Goal: Transaction & Acquisition: Purchase product/service

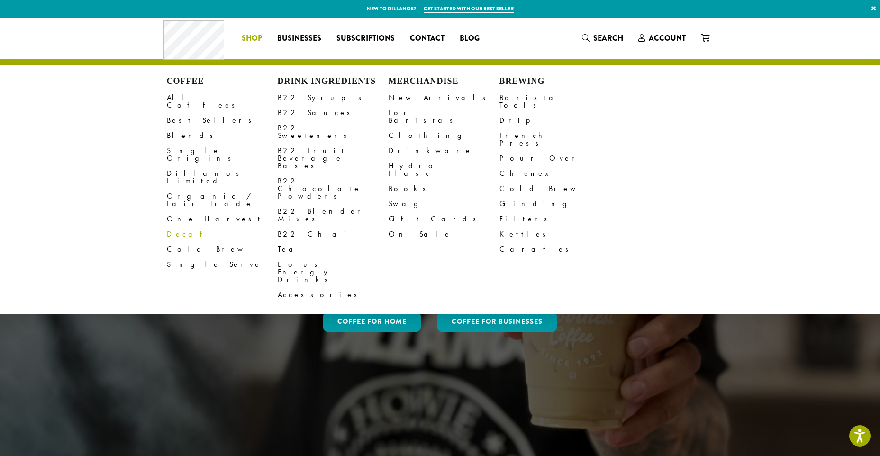
click at [175, 226] on link "Decaf" at bounding box center [222, 233] width 111 height 15
click at [190, 95] on link "All Coffees" at bounding box center [222, 101] width 111 height 23
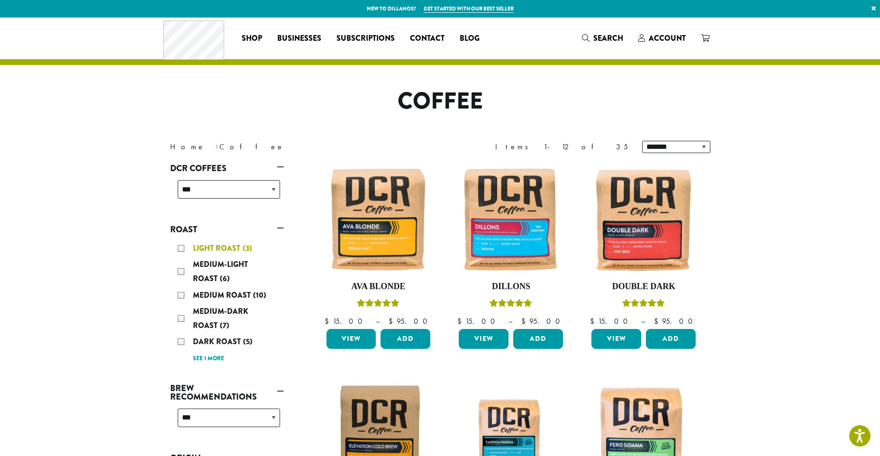
click at [179, 249] on div "Light Roast (3)" at bounding box center [229, 248] width 102 height 14
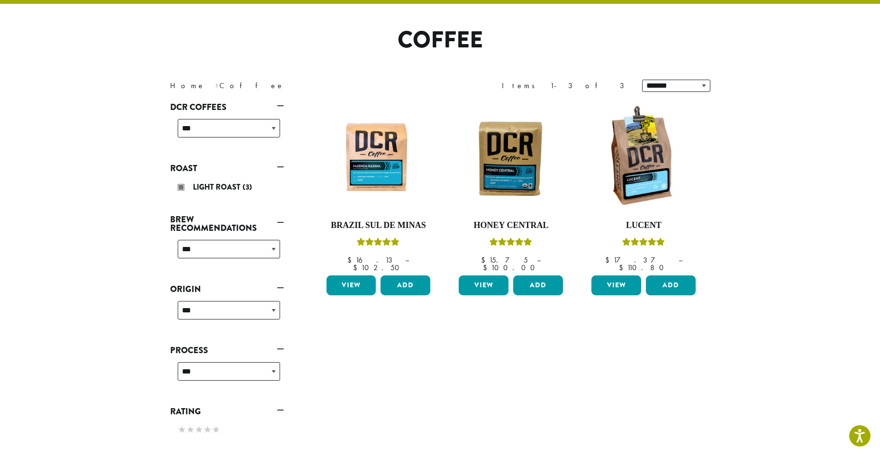
scroll to position [58, 0]
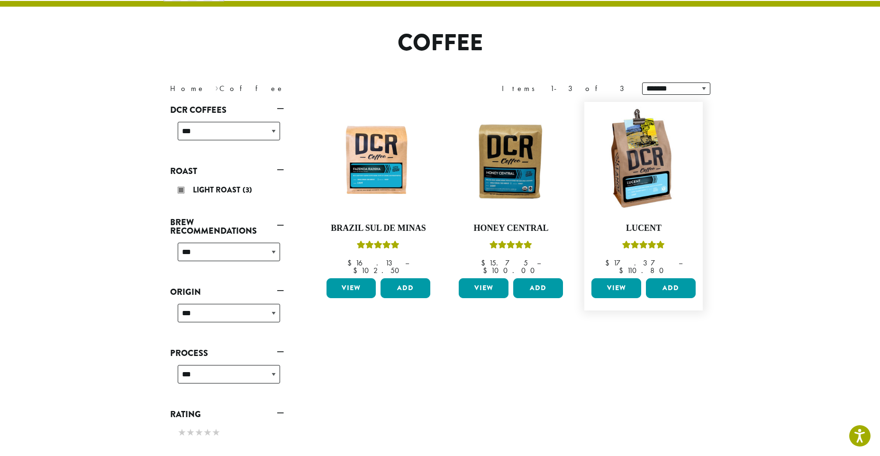
click at [616, 284] on link "View" at bounding box center [616, 288] width 50 height 20
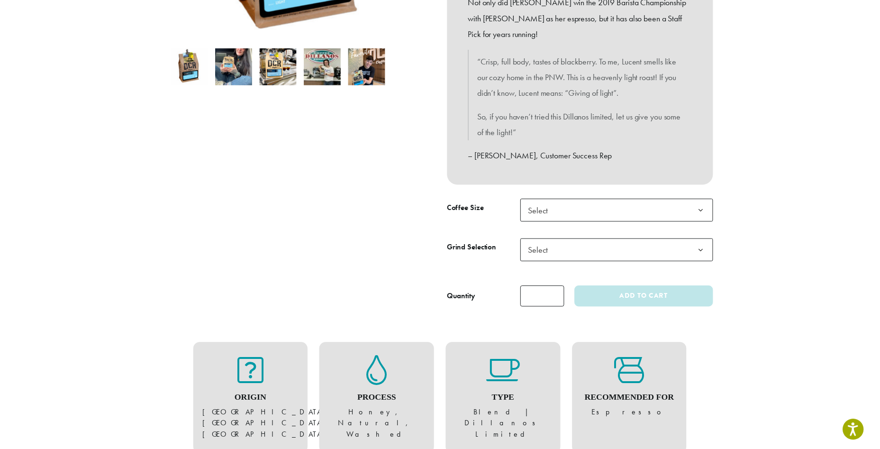
scroll to position [284, 0]
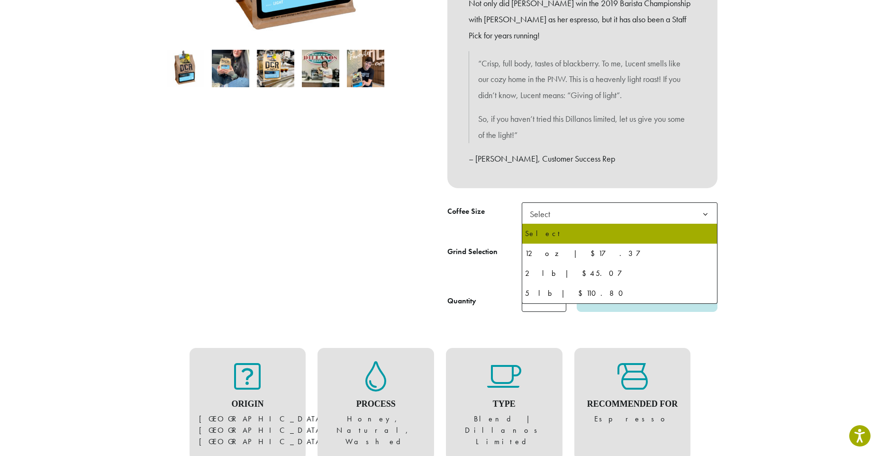
click at [699, 213] on b at bounding box center [705, 214] width 23 height 23
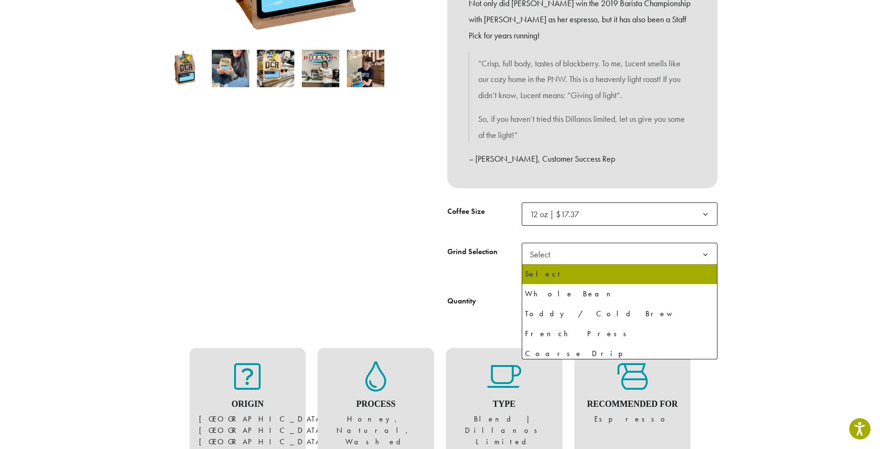
click at [693, 251] on span "Select" at bounding box center [620, 254] width 196 height 23
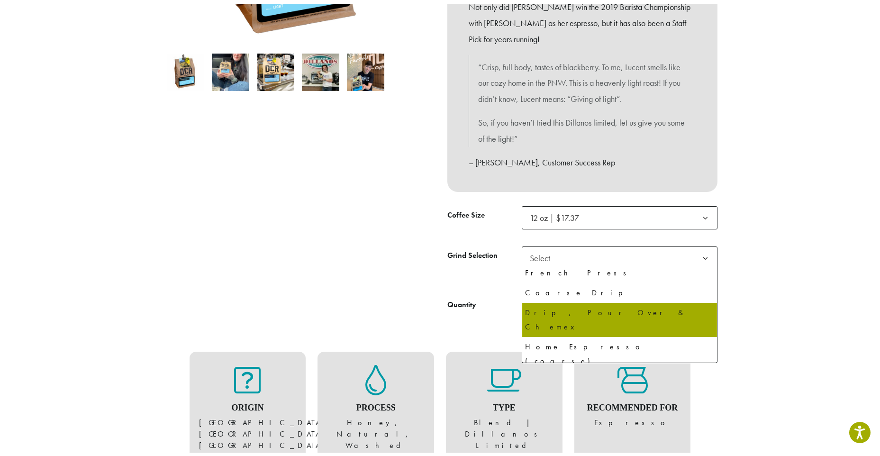
scroll to position [0, 0]
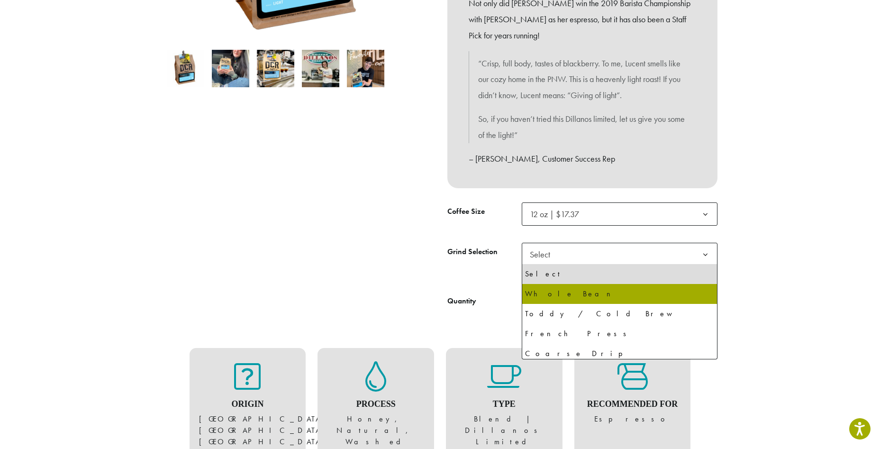
select select "*********"
select select "**********"
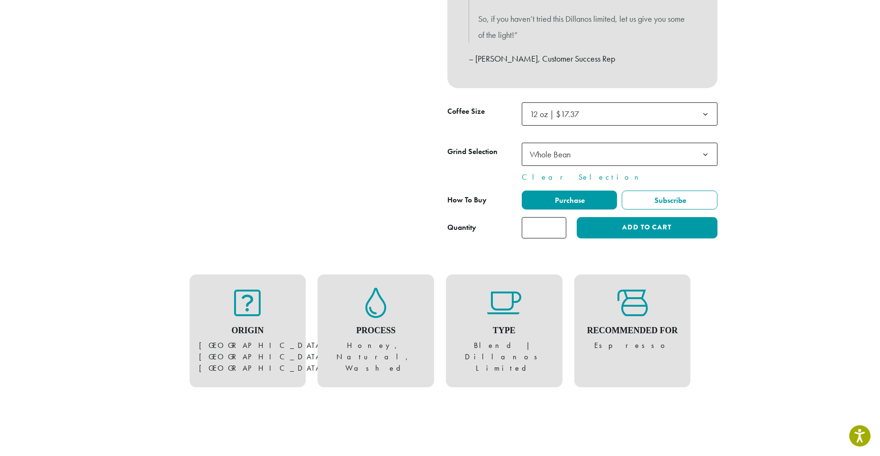
scroll to position [379, 0]
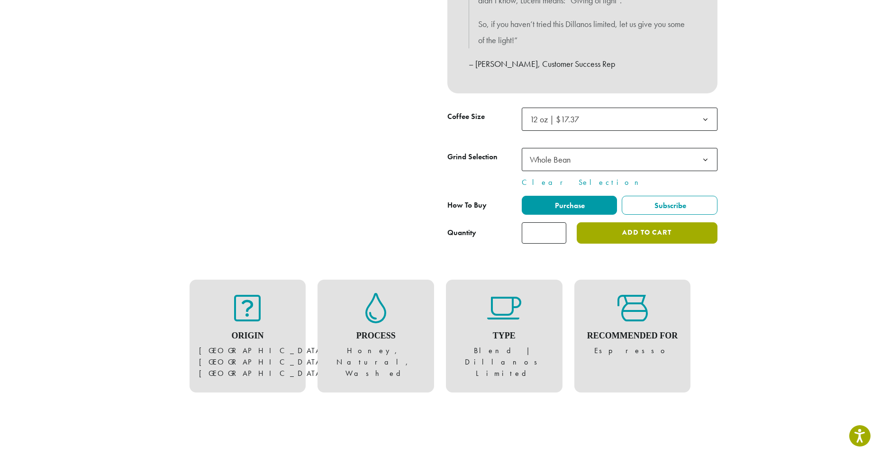
click at [648, 234] on button "Add to cart" at bounding box center [647, 232] width 140 height 21
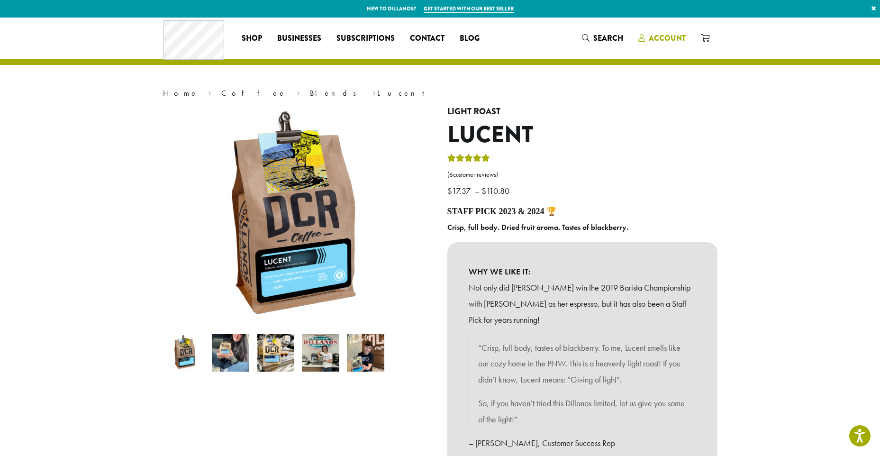
click at [667, 36] on span "Account" at bounding box center [667, 38] width 37 height 11
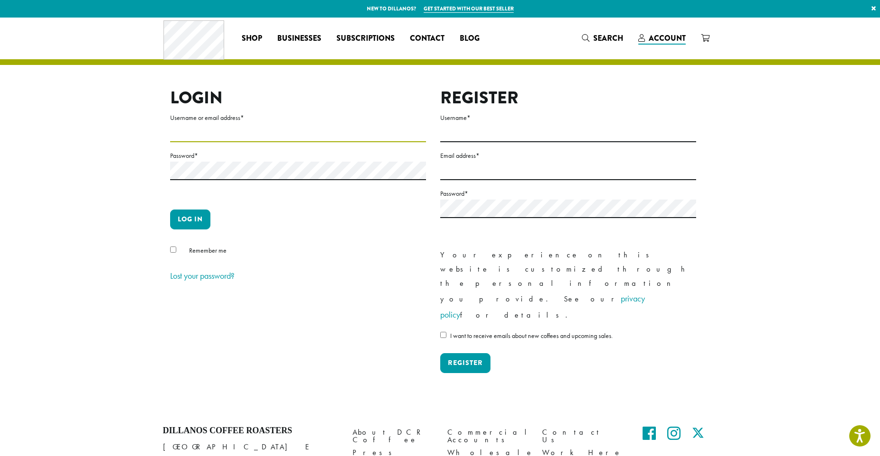
click at [221, 127] on input "Username or email address *" at bounding box center [298, 133] width 256 height 18
click at [198, 136] on input "Username or email address *" at bounding box center [298, 133] width 256 height 18
click at [107, 296] on section "Login Username or email address * Password * Log in Remember me Lost your passw…" at bounding box center [440, 215] width 880 height 394
